Goal: Information Seeking & Learning: Learn about a topic

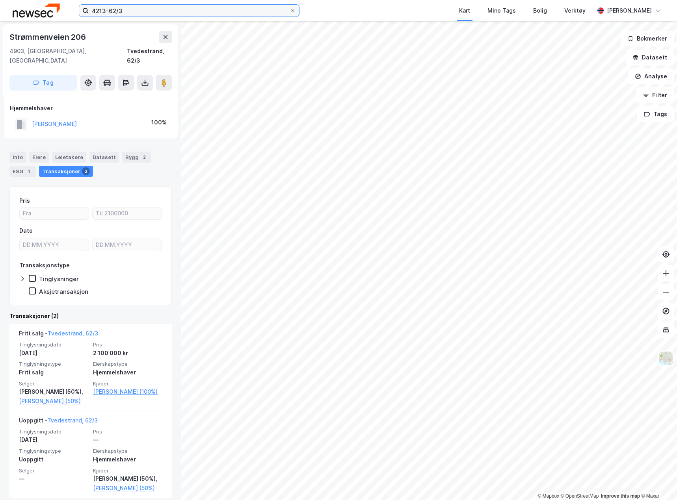
click at [144, 11] on input "4213-62/3" at bounding box center [189, 11] width 201 height 12
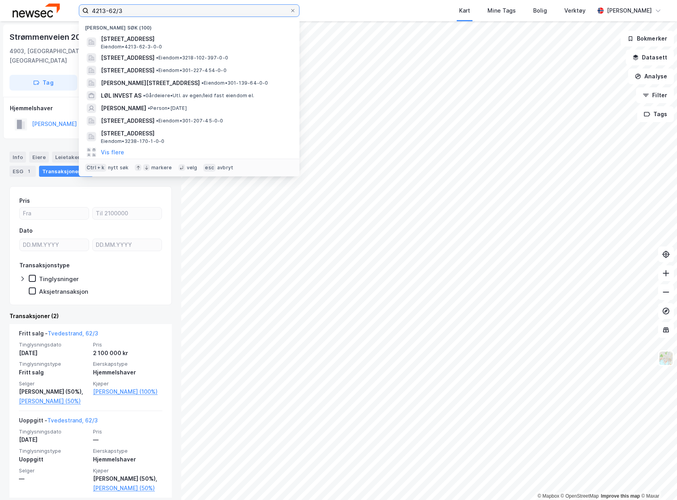
click at [144, 11] on input "4213-62/3" at bounding box center [189, 11] width 201 height 12
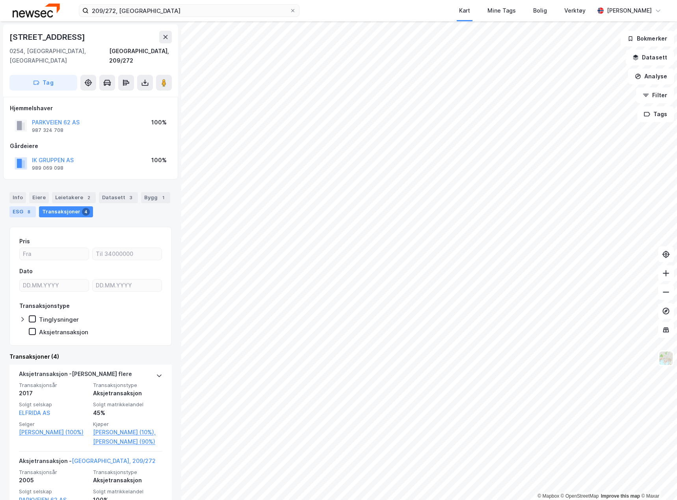
click at [22, 206] on div "ESG 8" at bounding box center [22, 211] width 26 height 11
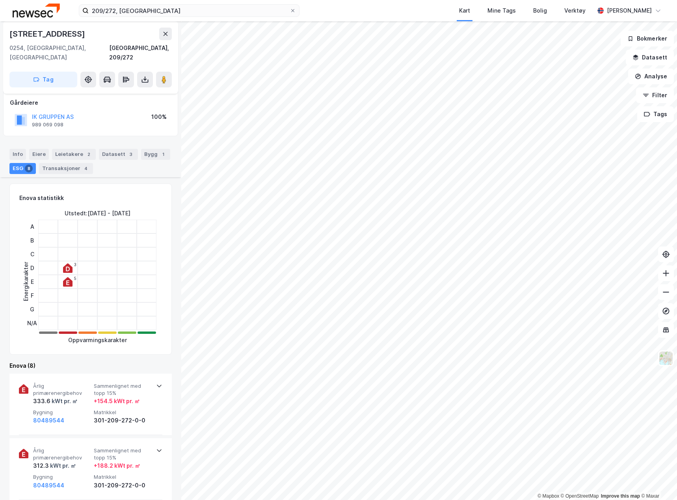
scroll to position [276, 0]
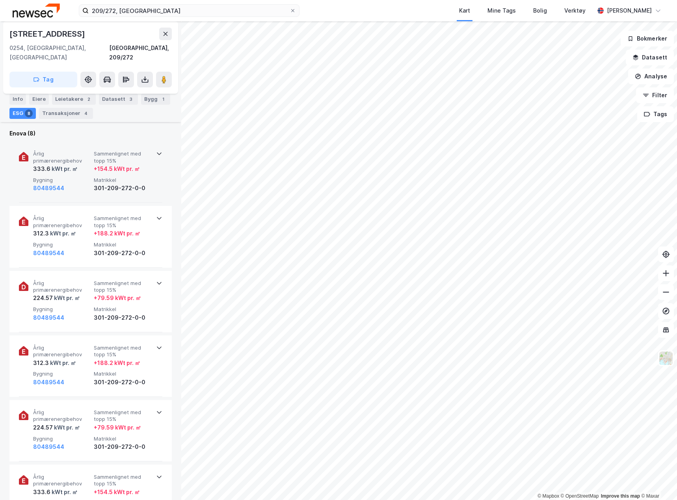
click at [109, 184] on div "Årlig primærenergibehov 333.6 kWt pr. ㎡ Sammenlignet med topp 15% + 154.5 kWt p…" at bounding box center [90, 171] width 143 height 61
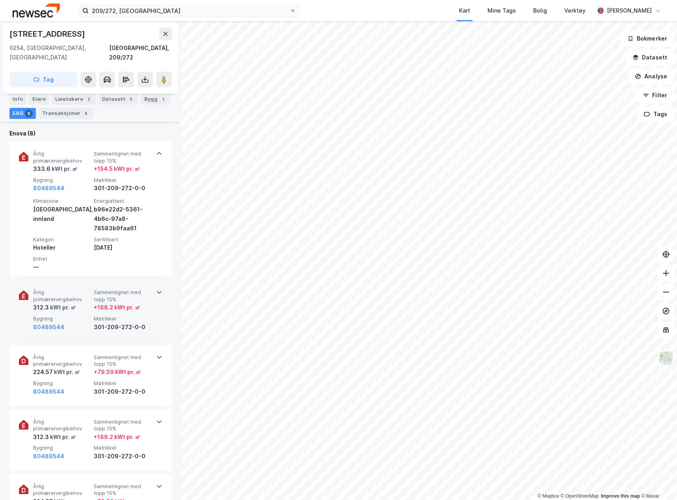
click at [150, 316] on div "Årlig primærenergibehov 312.3 kWt pr. ㎡ Sammenlignet med topp 15% + 188.2 kWt p…" at bounding box center [90, 310] width 143 height 61
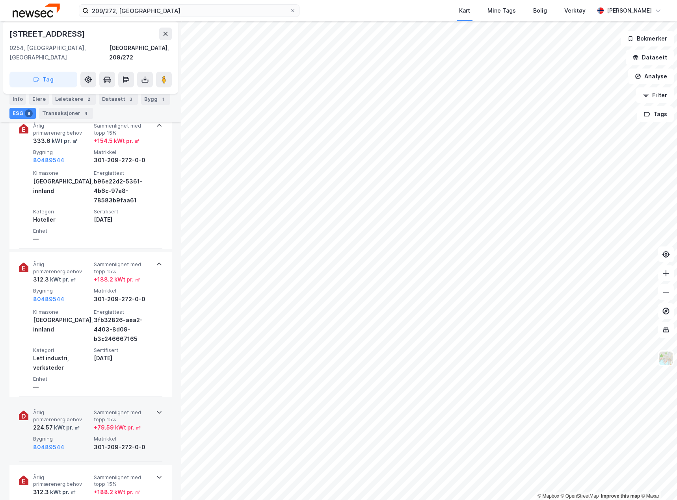
scroll to position [315, 0]
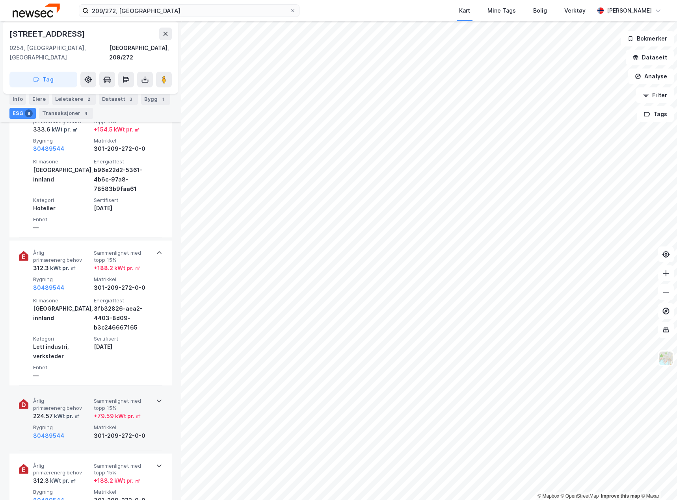
click at [158, 423] on div "Årlig primærenergibehov 224.57 kWt pr. ㎡ Sammenlignet med topp 15% + 79.59 kWt …" at bounding box center [90, 419] width 143 height 61
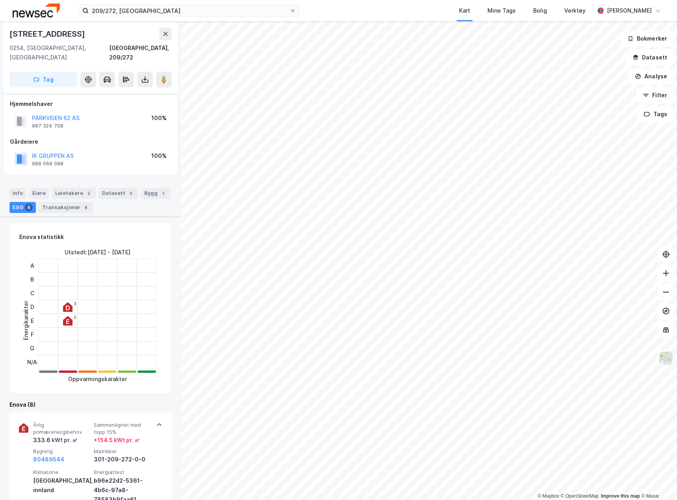
scroll to position [0, 0]
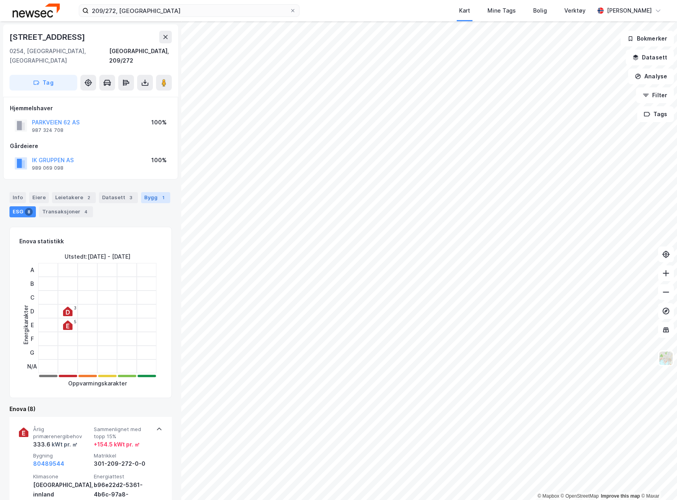
click at [159, 194] on div "1" at bounding box center [163, 198] width 8 height 8
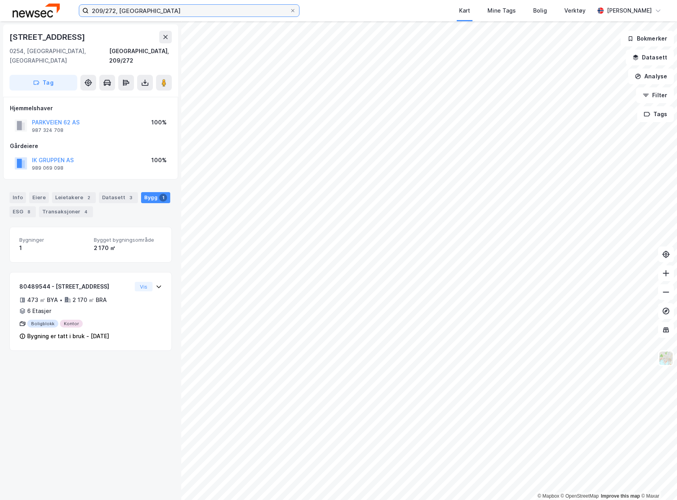
click at [139, 9] on input "209/272, [GEOGRAPHIC_DATA]" at bounding box center [189, 11] width 201 height 12
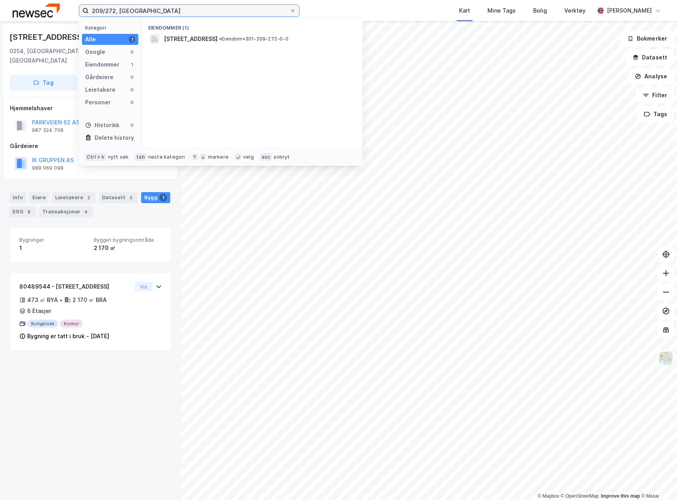
click at [139, 9] on input "209/272, [GEOGRAPHIC_DATA]" at bounding box center [189, 11] width 201 height 12
type input "228/480, [GEOGRAPHIC_DATA]"
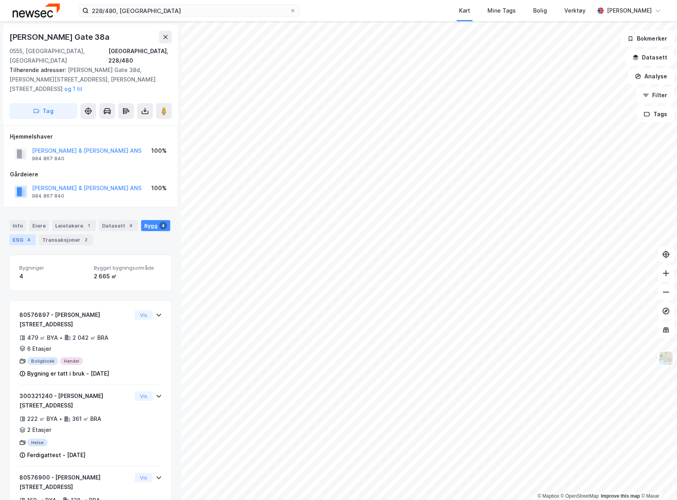
click at [24, 234] on div "ESG 4" at bounding box center [22, 239] width 26 height 11
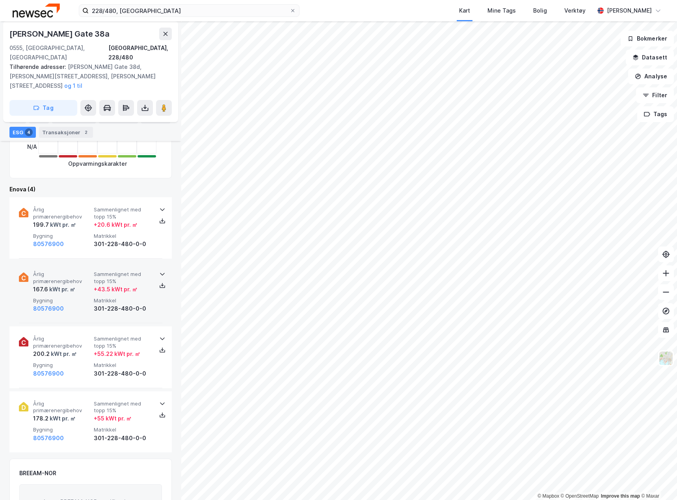
scroll to position [236, 0]
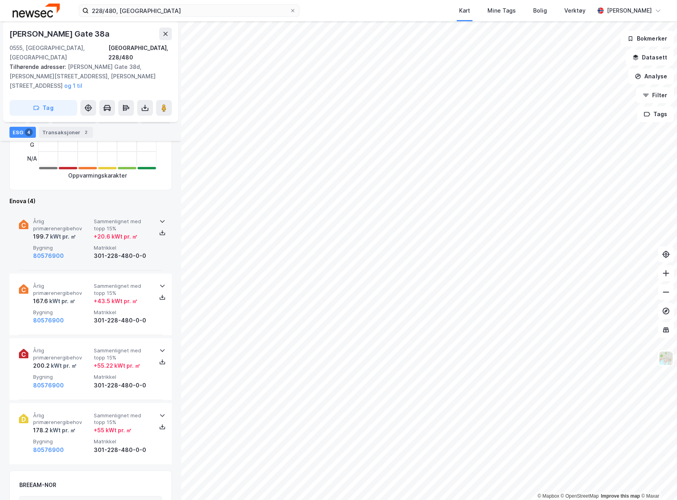
click at [140, 251] on div "301-228-480-0-0" at bounding box center [123, 255] width 58 height 9
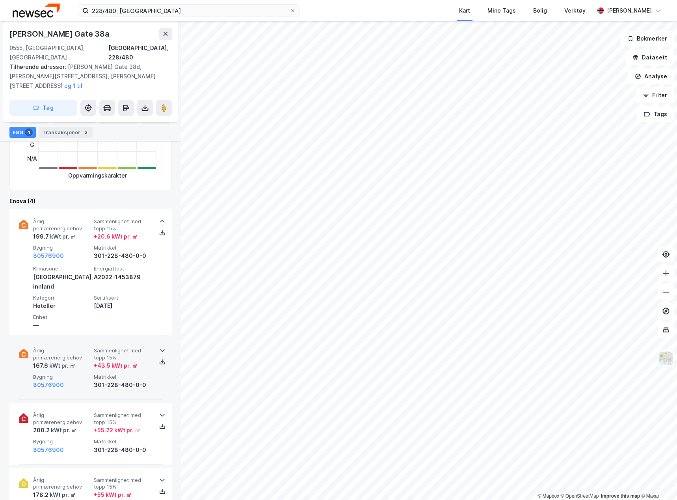
click at [158, 367] on div "Årlig primærenergibehov 167.6 kWt pr. ㎡ Sammenlignet med topp 15% + 43.5 kWt pr…" at bounding box center [90, 368] width 143 height 61
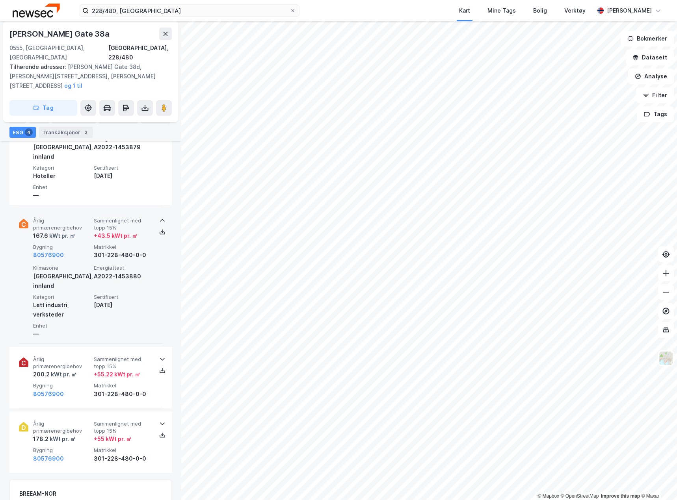
scroll to position [394, 0]
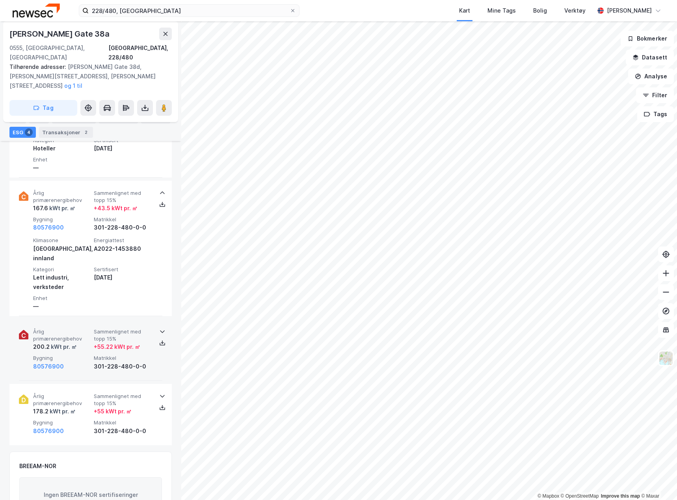
click at [156, 337] on div "Årlig primærenergibehov 200.2 kWt pr. ㎡ Sammenlignet med topp 15% + 55.22 kWt p…" at bounding box center [90, 349] width 143 height 61
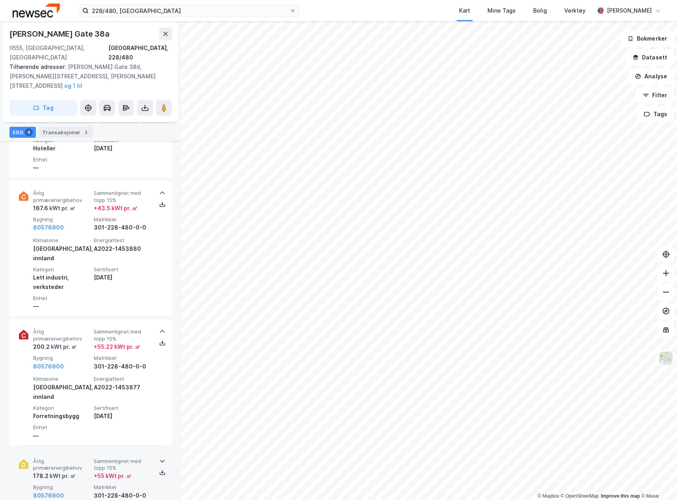
click at [158, 449] on div "Årlig primærenergibehov 178.2 kWt pr. ㎡ Sammenlignet med topp 15% + 55 kWt pr. …" at bounding box center [90, 479] width 143 height 61
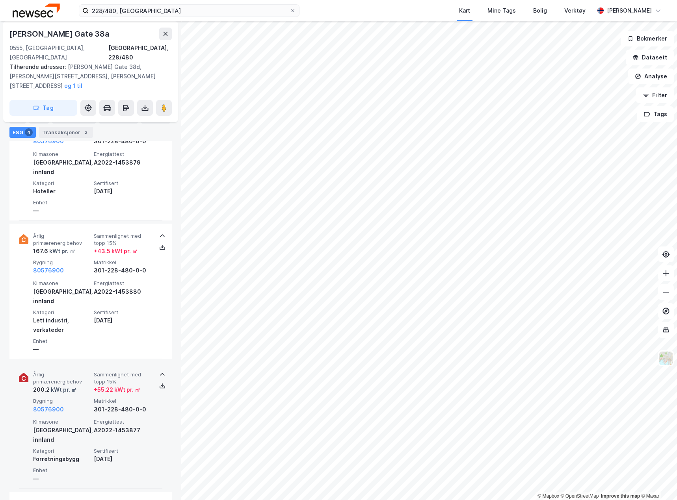
scroll to position [0, 0]
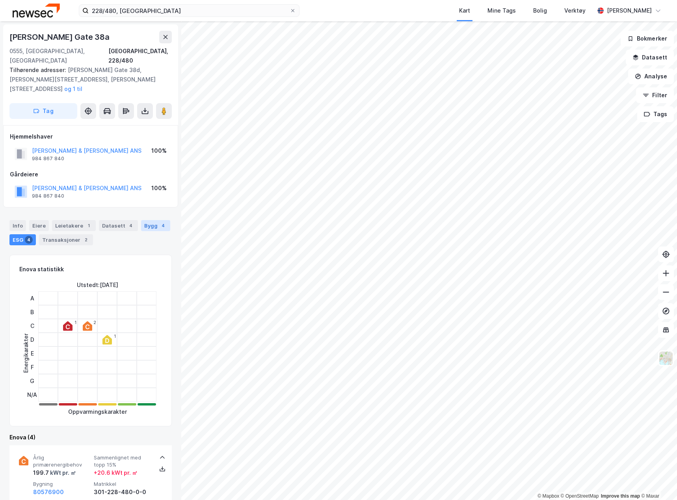
click at [145, 220] on div "Bygg 4" at bounding box center [155, 225] width 29 height 11
